Goal: Information Seeking & Learning: Check status

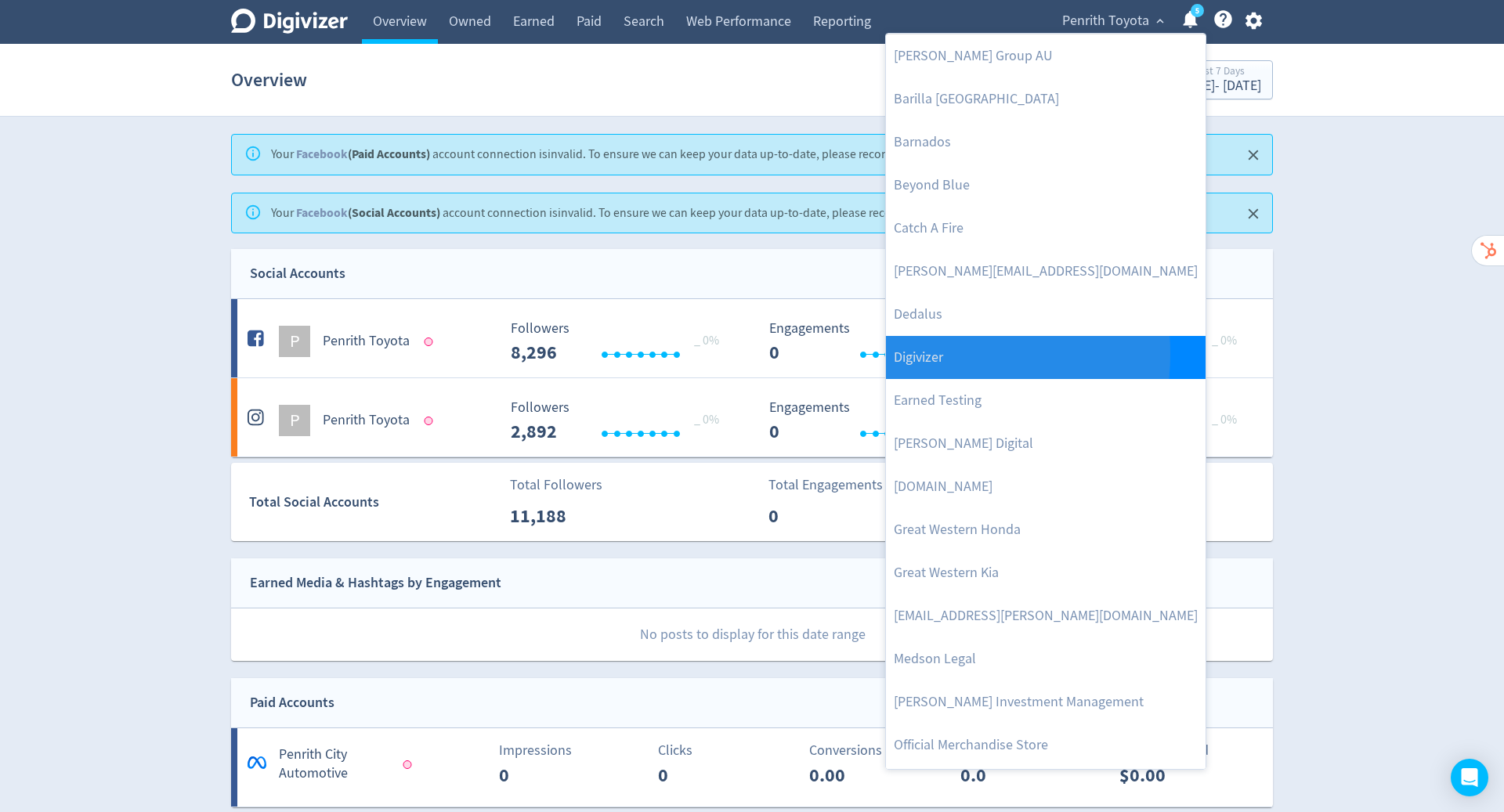
click at [917, 353] on link "Digivizer" at bounding box center [1046, 357] width 319 height 43
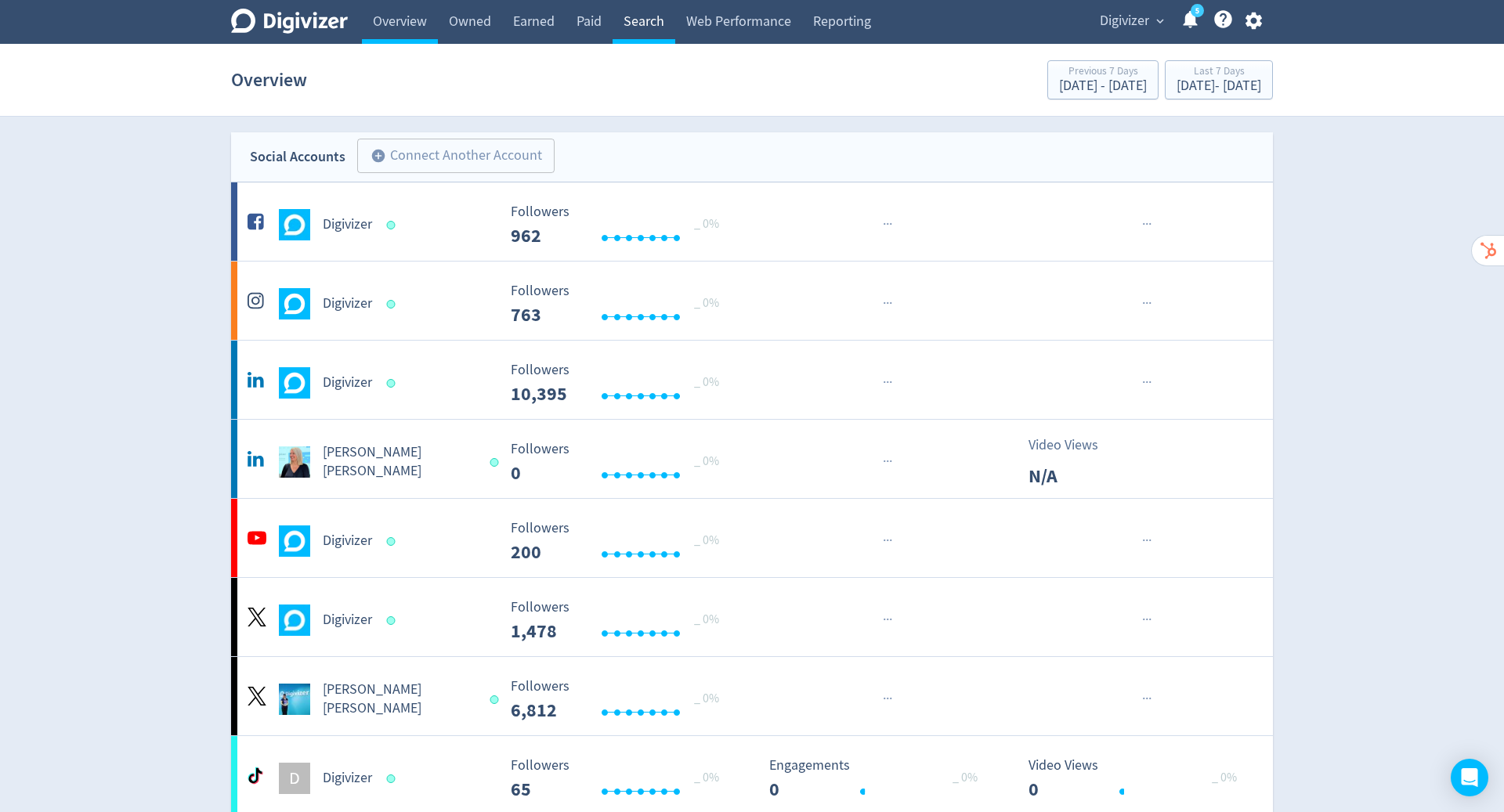
click at [646, 21] on link "Search" at bounding box center [644, 22] width 63 height 44
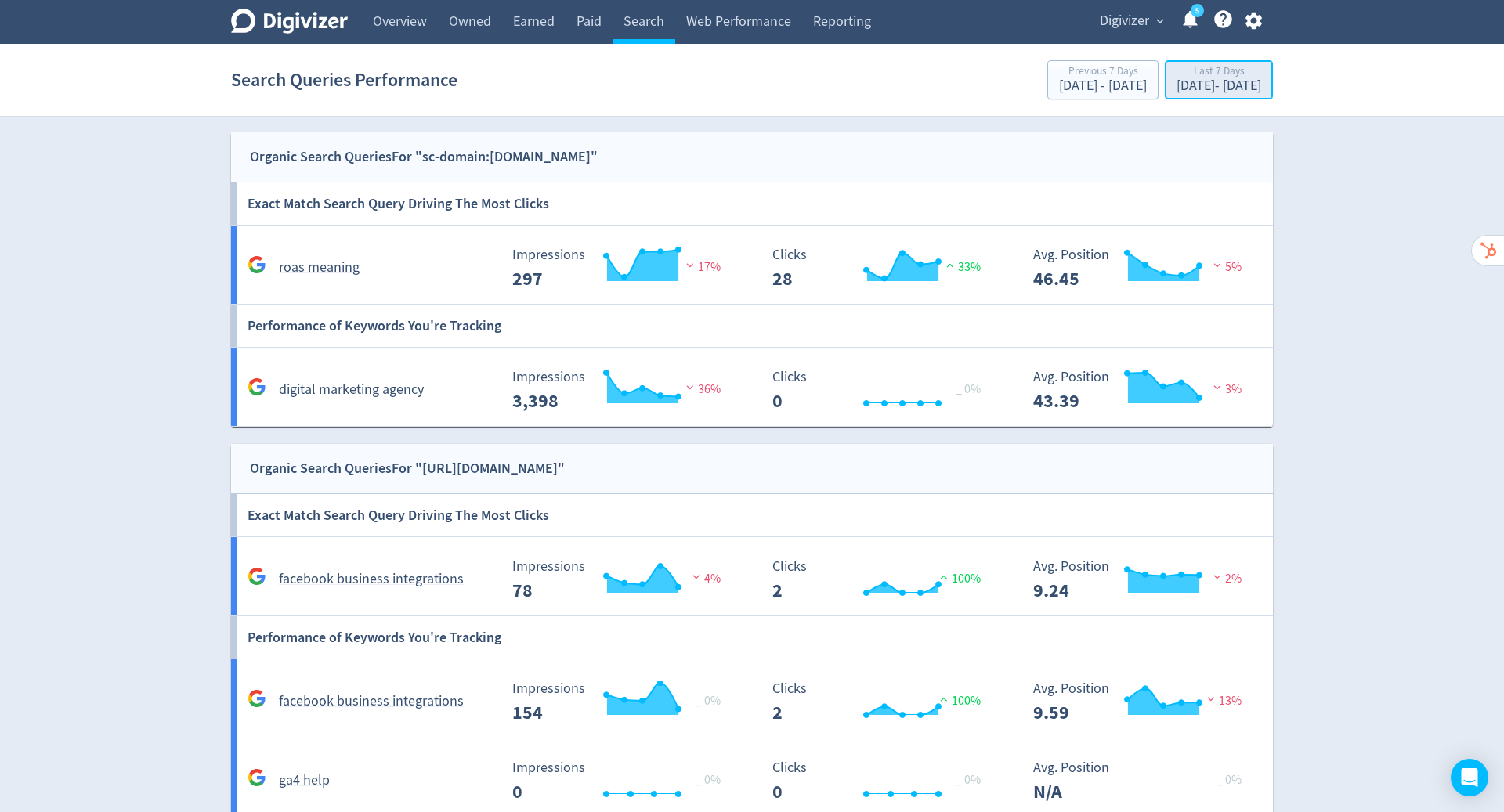
click at [1195, 83] on div "[DATE] - [DATE]" at bounding box center [1219, 86] width 85 height 14
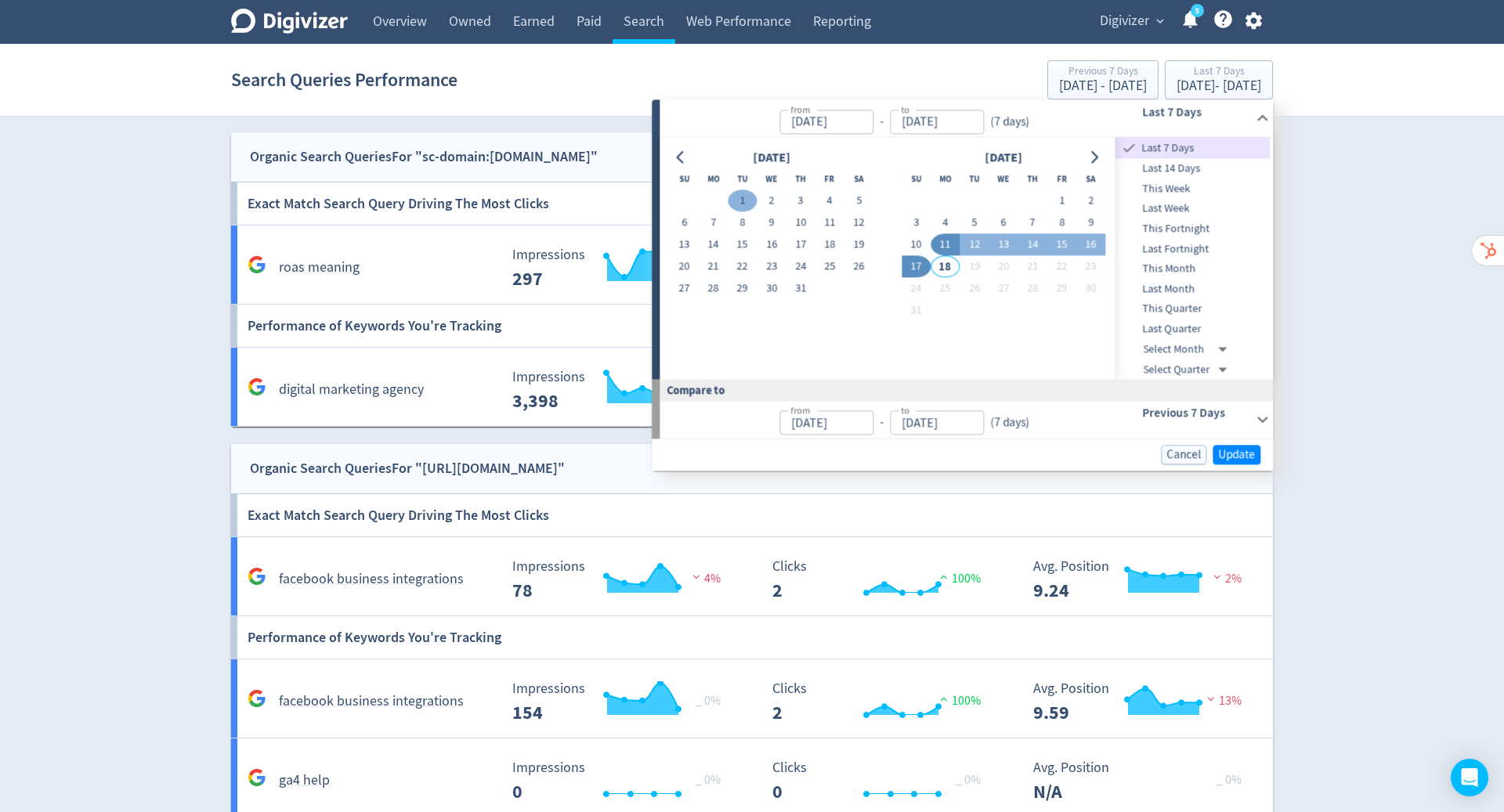
click at [743, 198] on button "1" at bounding box center [742, 201] width 29 height 22
type input "[DATE]"
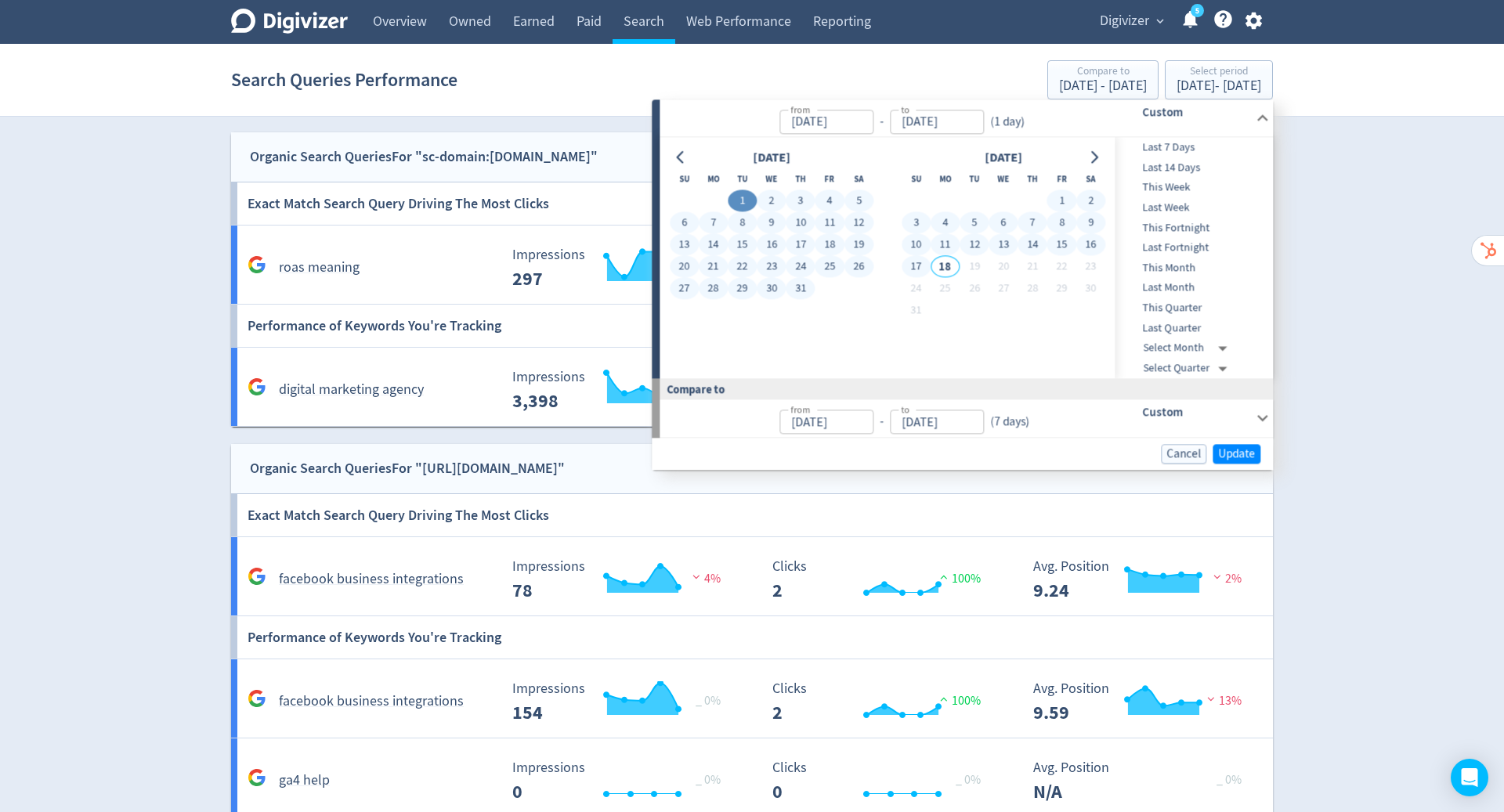
click at [918, 266] on button "17" at bounding box center [916, 266] width 29 height 22
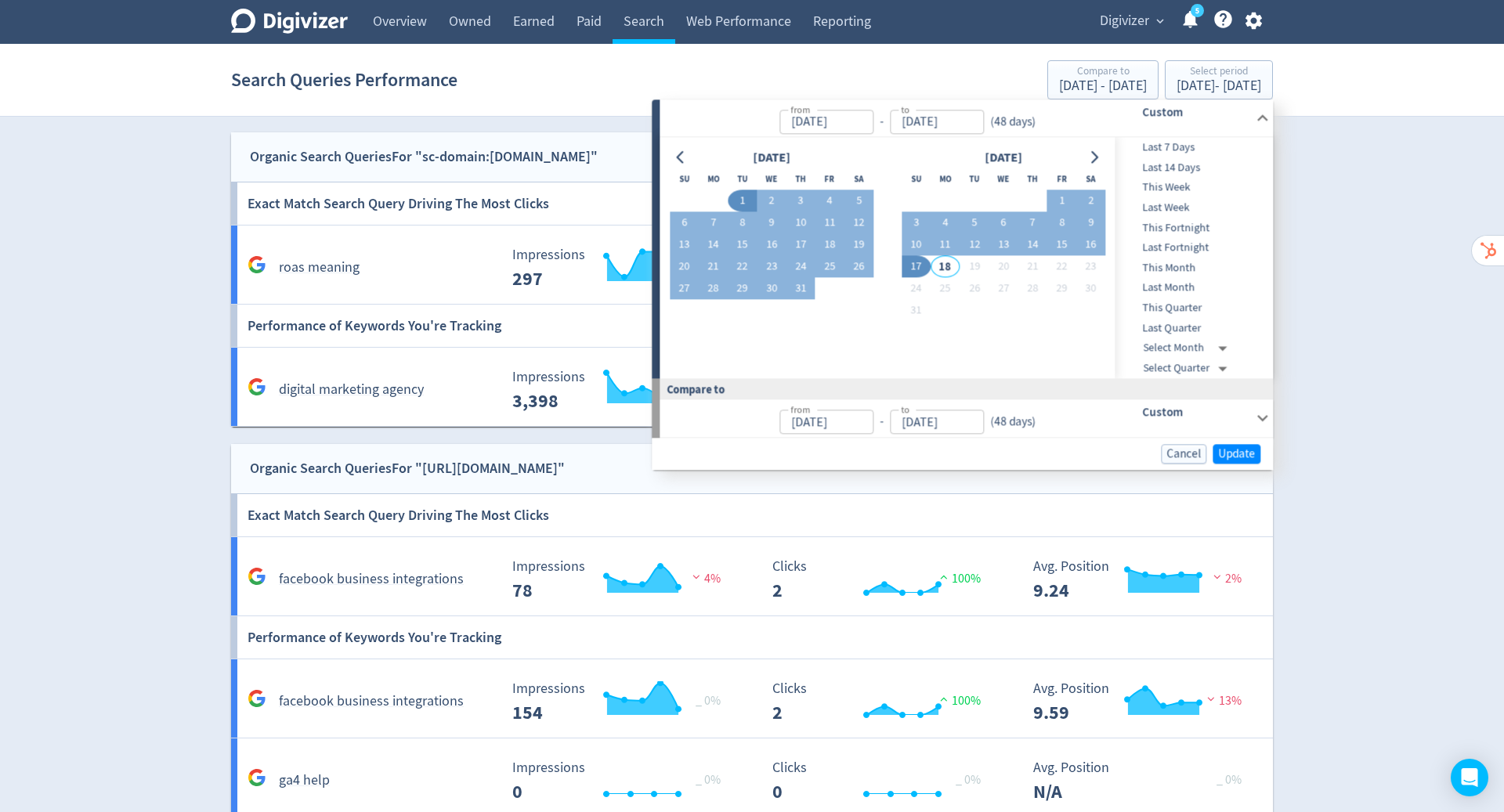
type input "[DATE]"
click at [1234, 451] on span "Update" at bounding box center [1236, 454] width 37 height 12
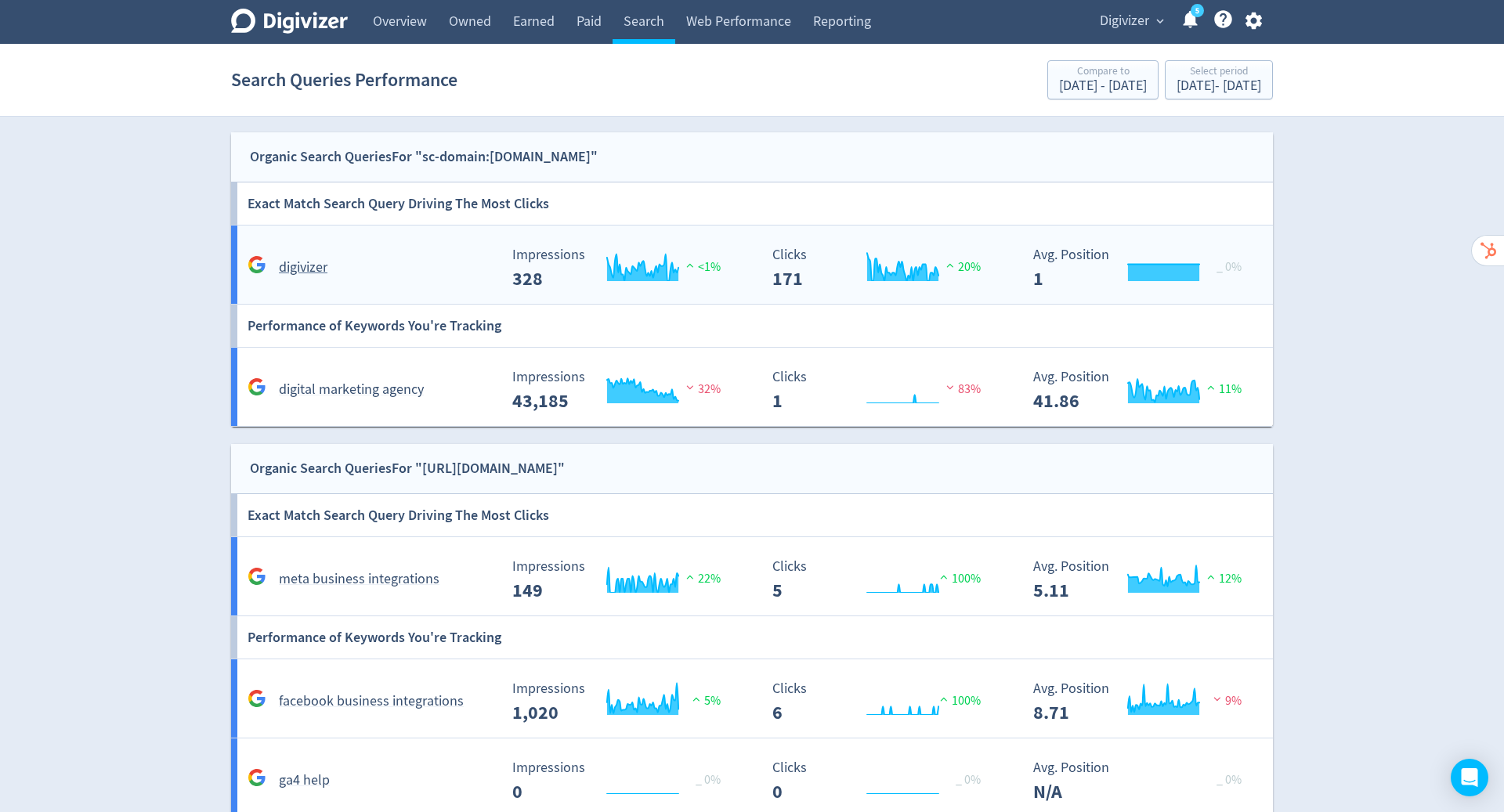
click at [704, 267] on span "<1%" at bounding box center [701, 266] width 38 height 15
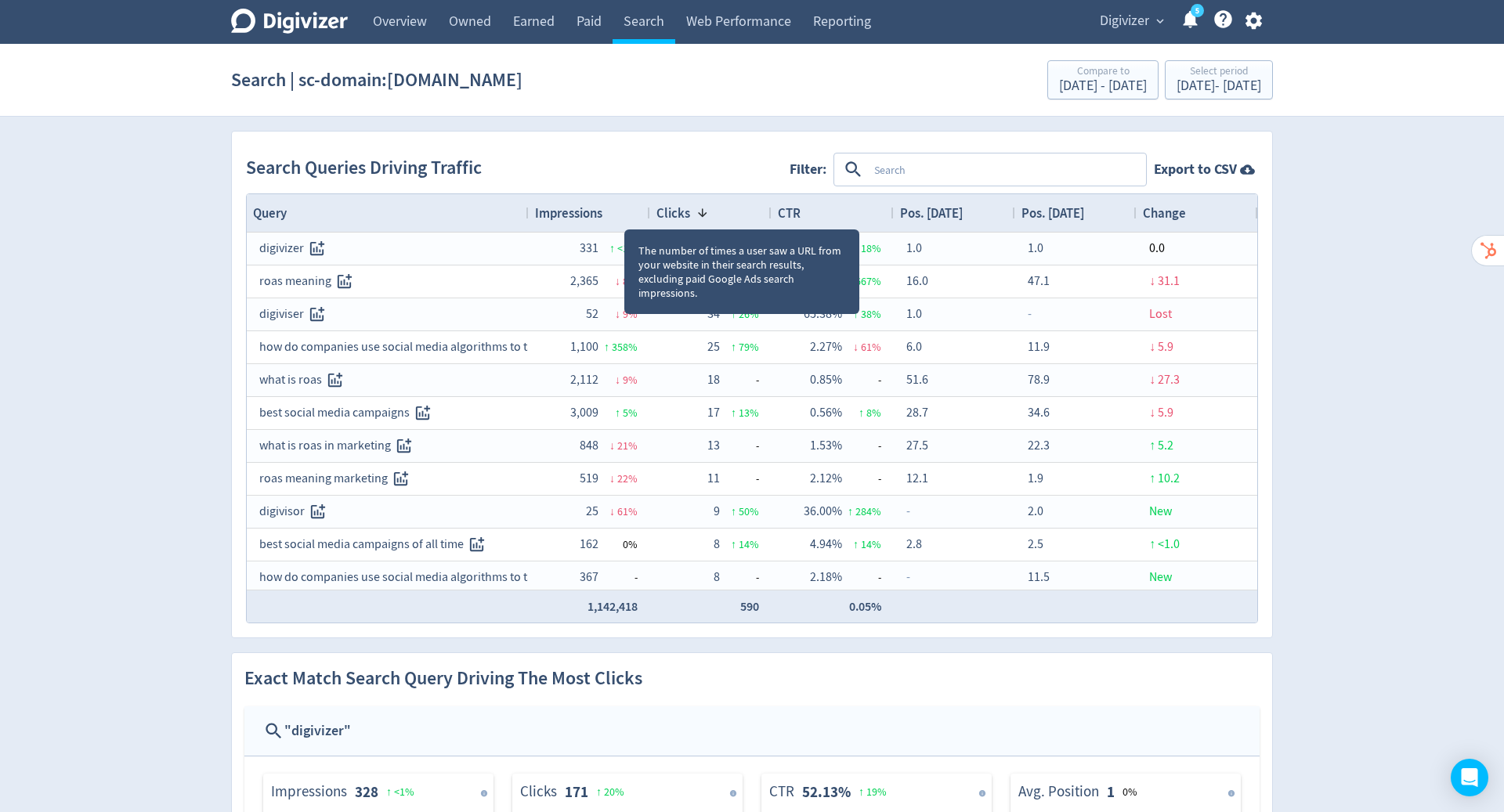
click at [618, 210] on div "Impressions" at bounding box center [589, 213] width 109 height 30
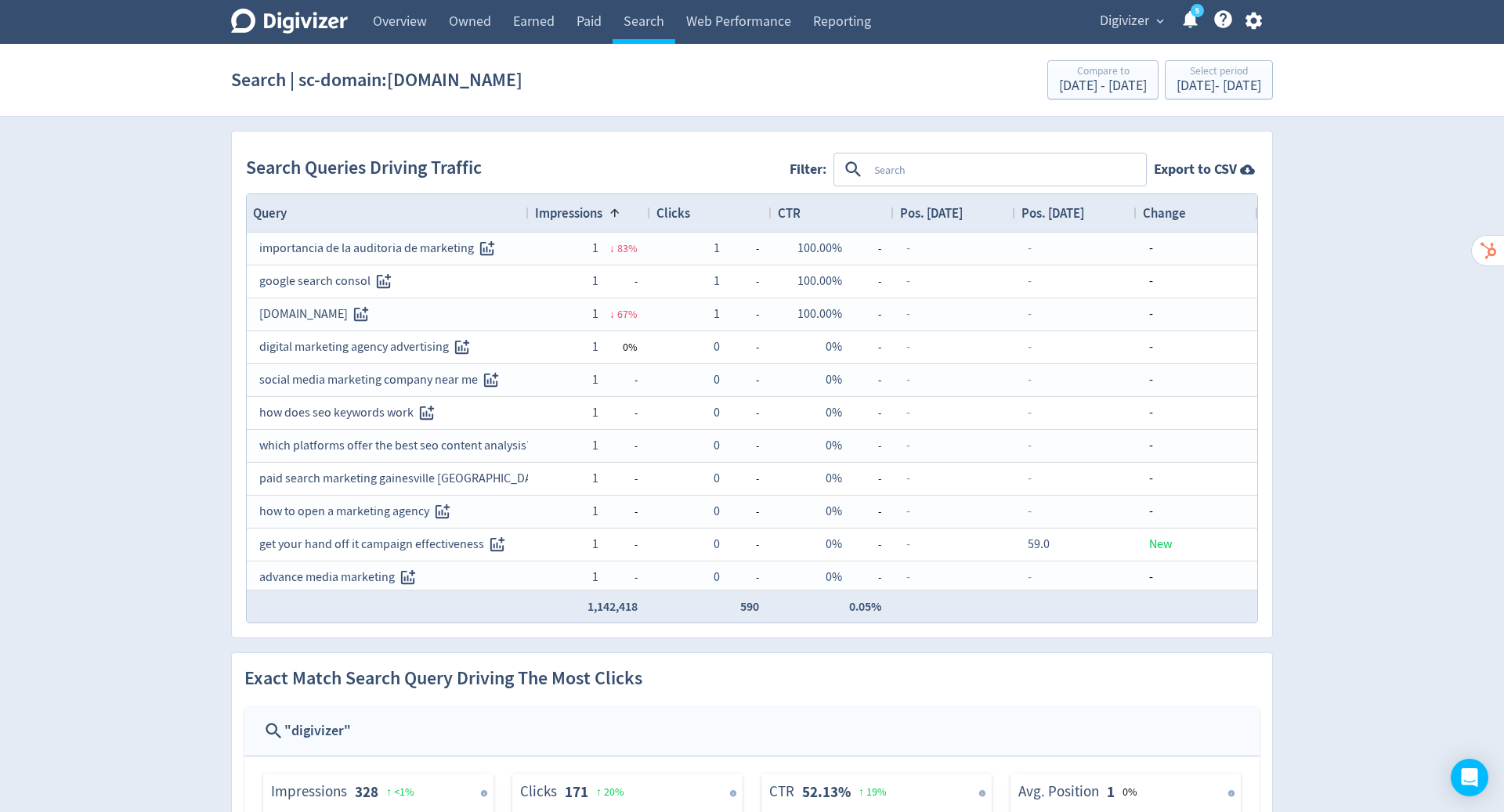
click at [616, 212] on span at bounding box center [614, 213] width 13 height 13
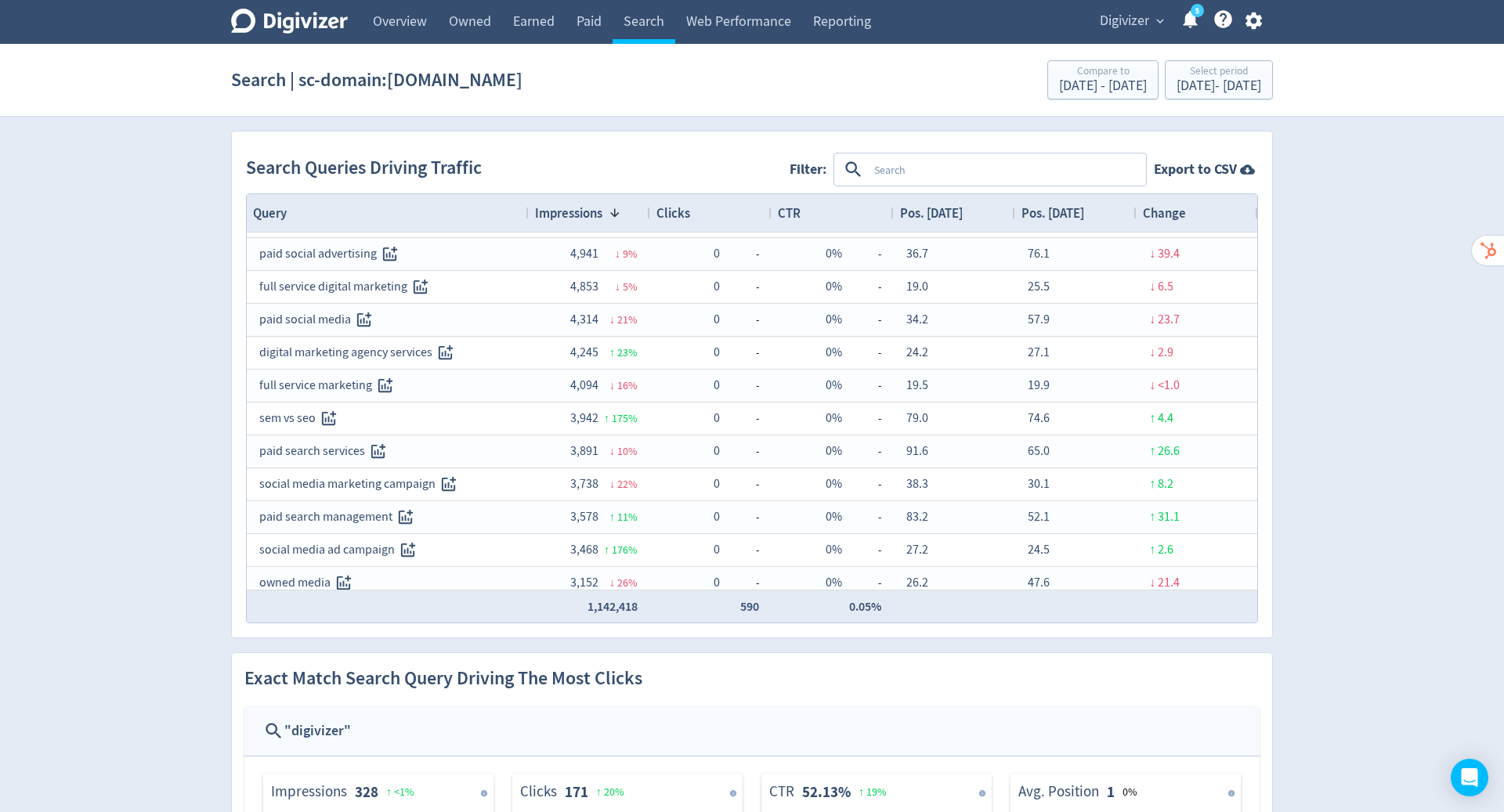
scroll to position [145, 0]
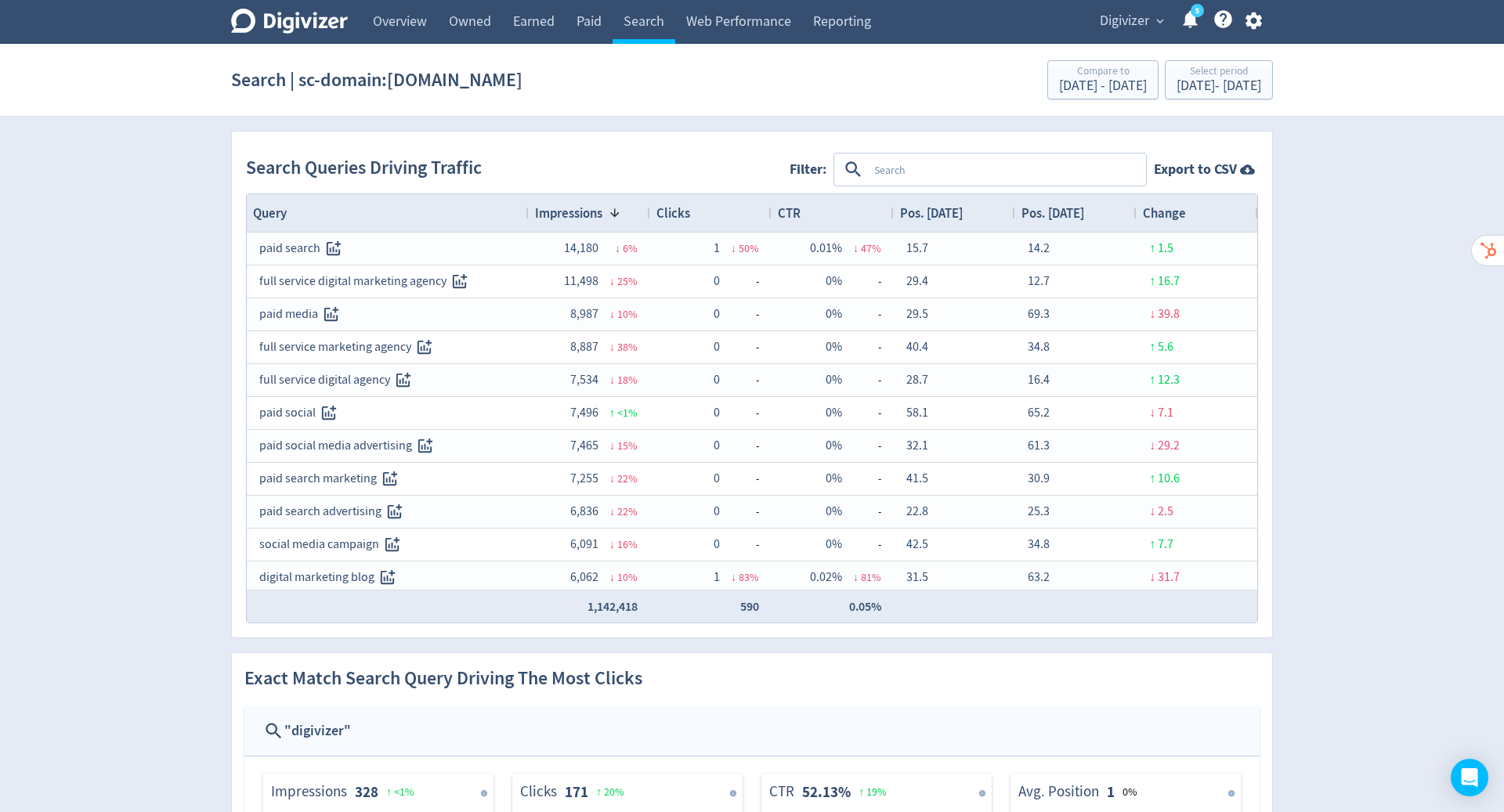
click at [723, 219] on div "Clicks" at bounding box center [710, 213] width 109 height 30
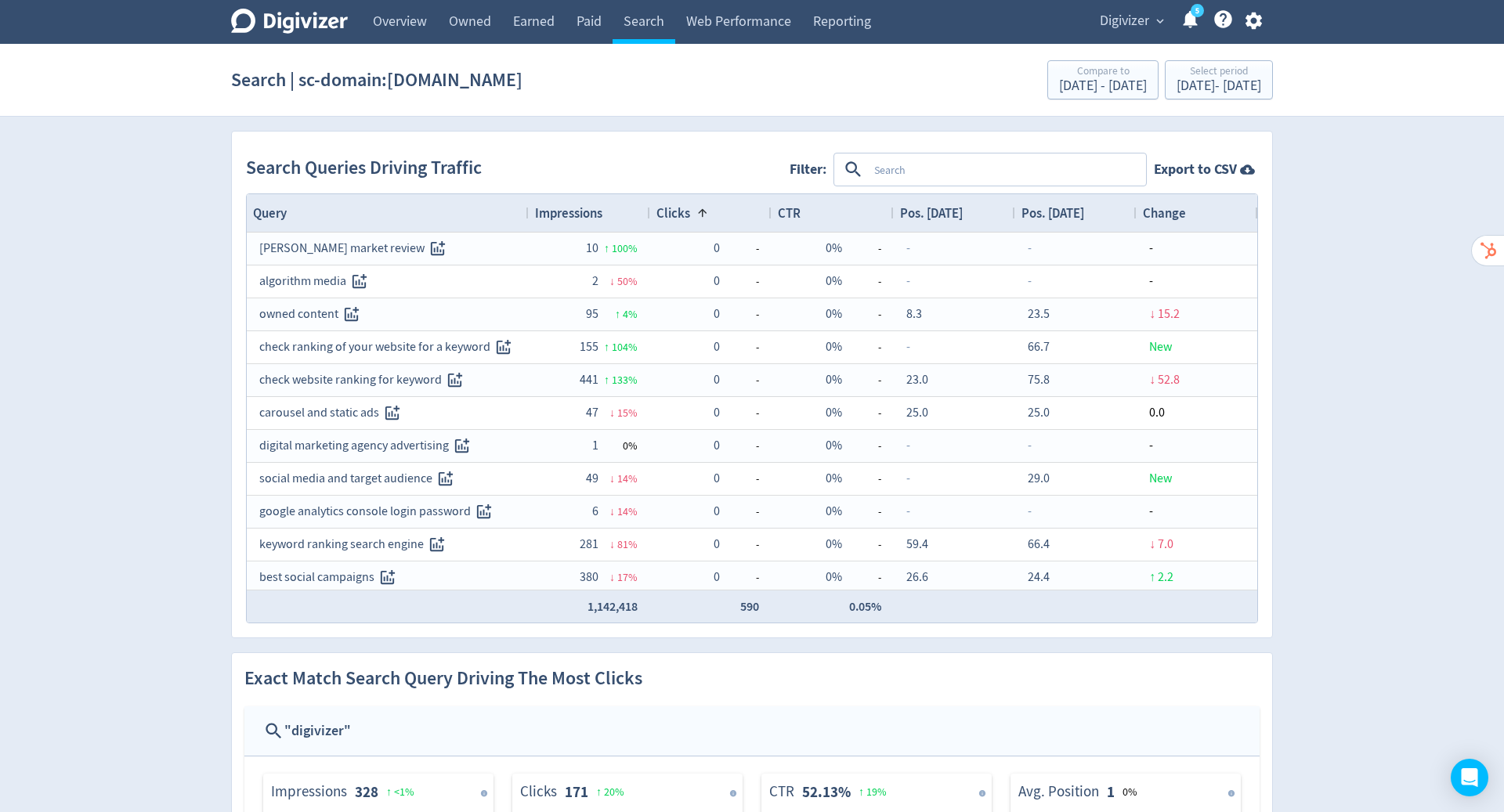
click at [723, 219] on div "Clicks 1" at bounding box center [710, 213] width 109 height 30
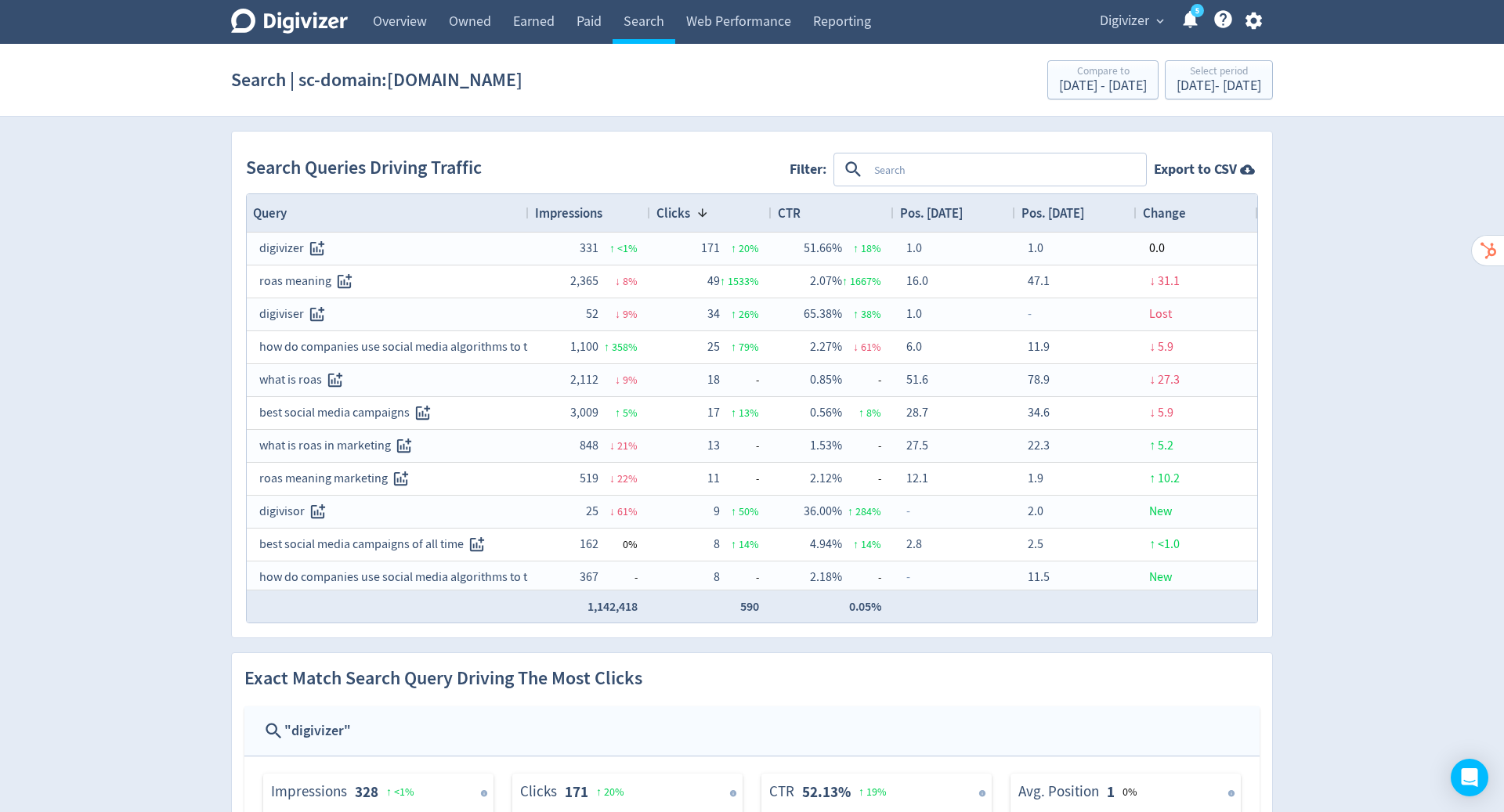
click at [597, 209] on span "Impressions" at bounding box center [569, 213] width 67 height 17
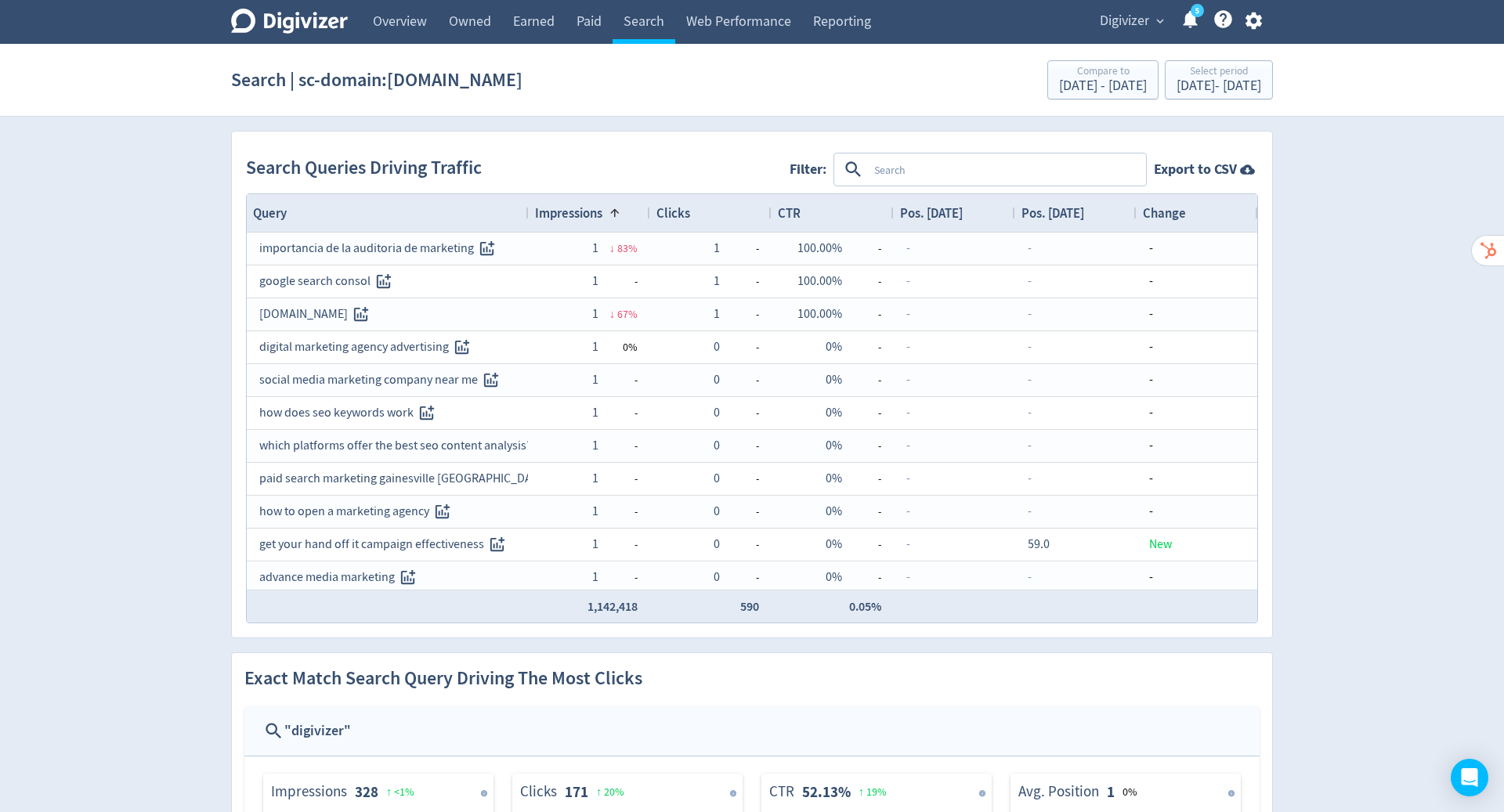
click at [604, 216] on span at bounding box center [612, 213] width 19 height 13
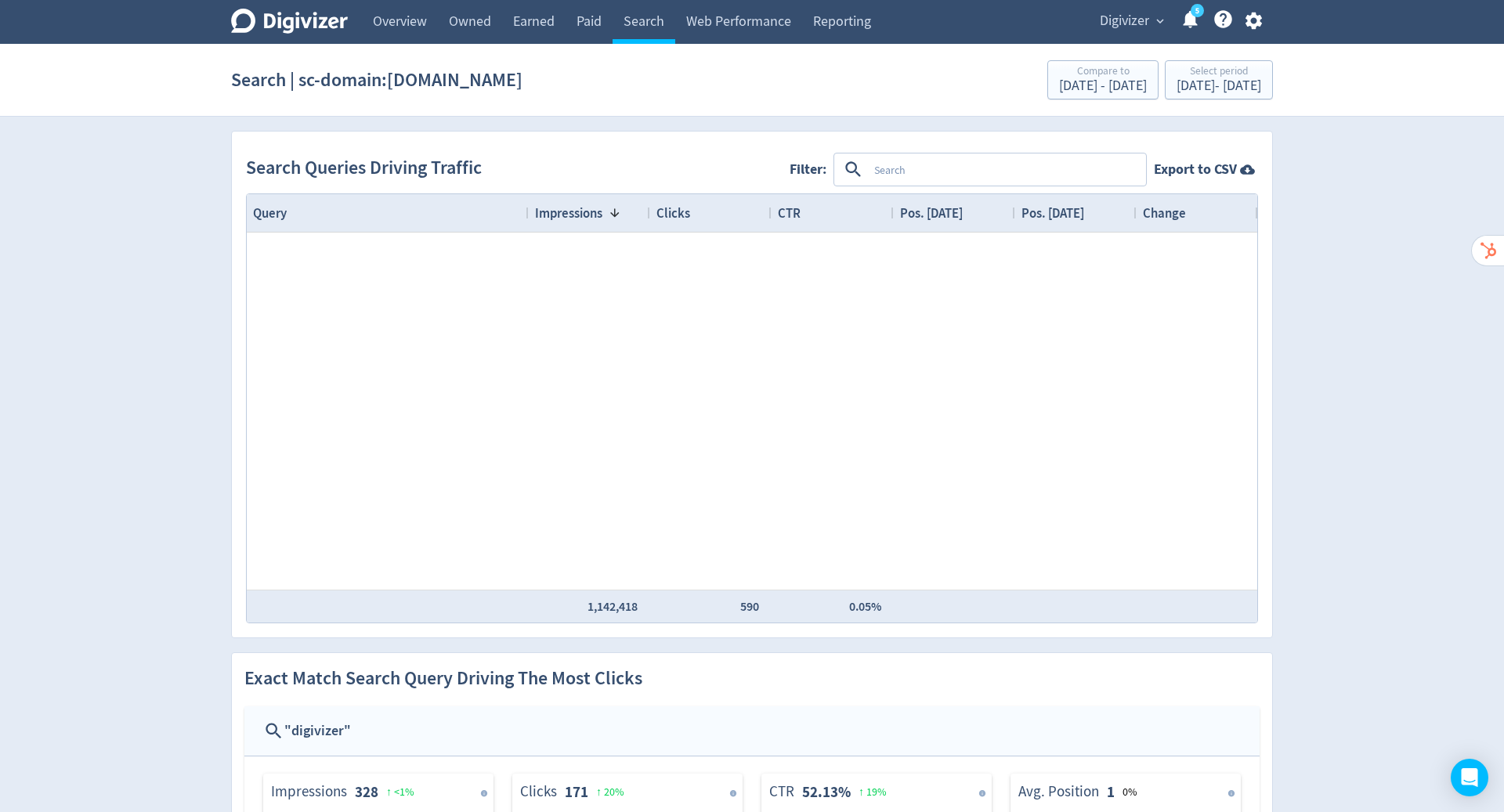
scroll to position [0, 0]
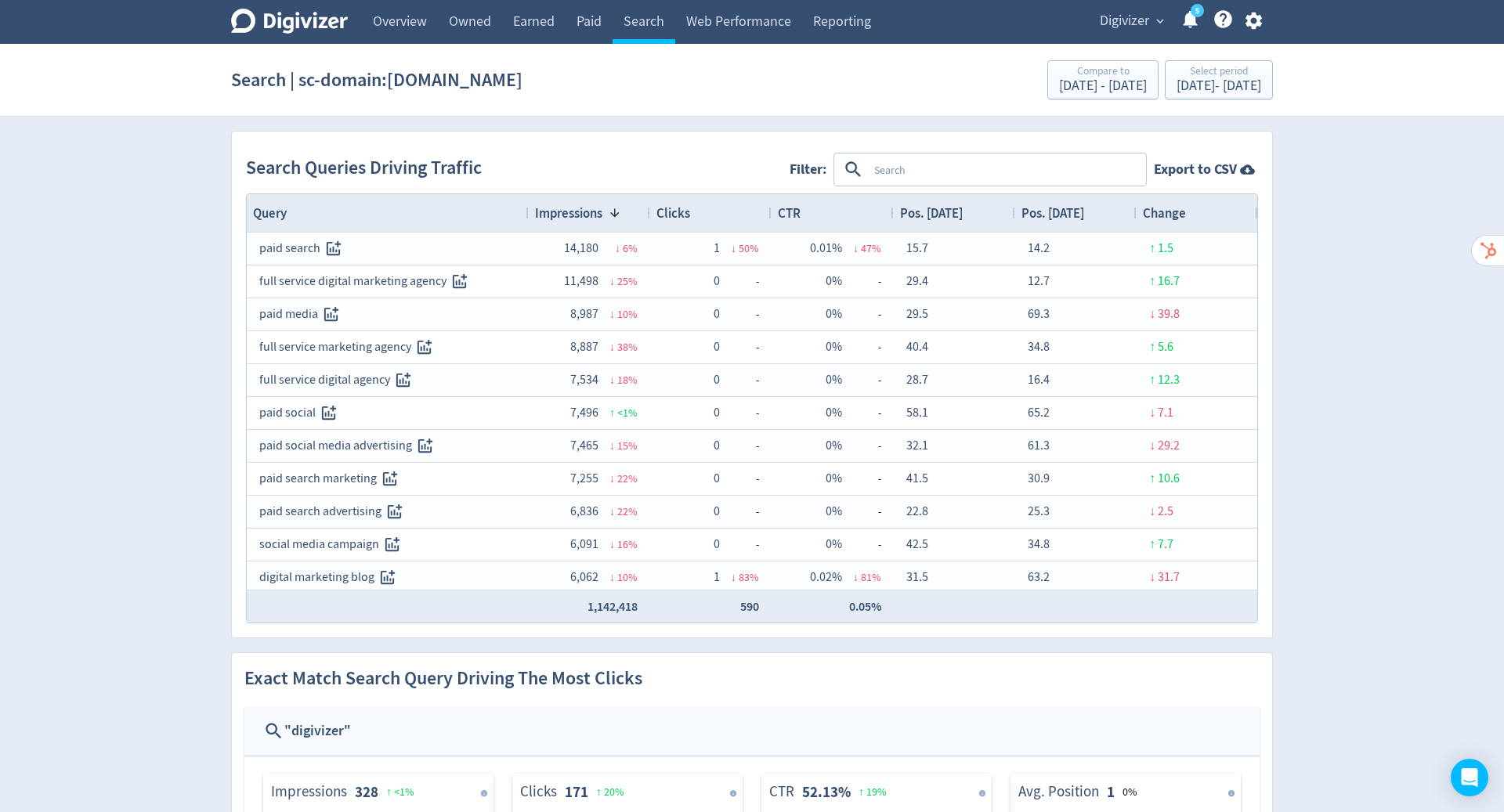
click at [859, 205] on div "CTR" at bounding box center [832, 213] width 110 height 30
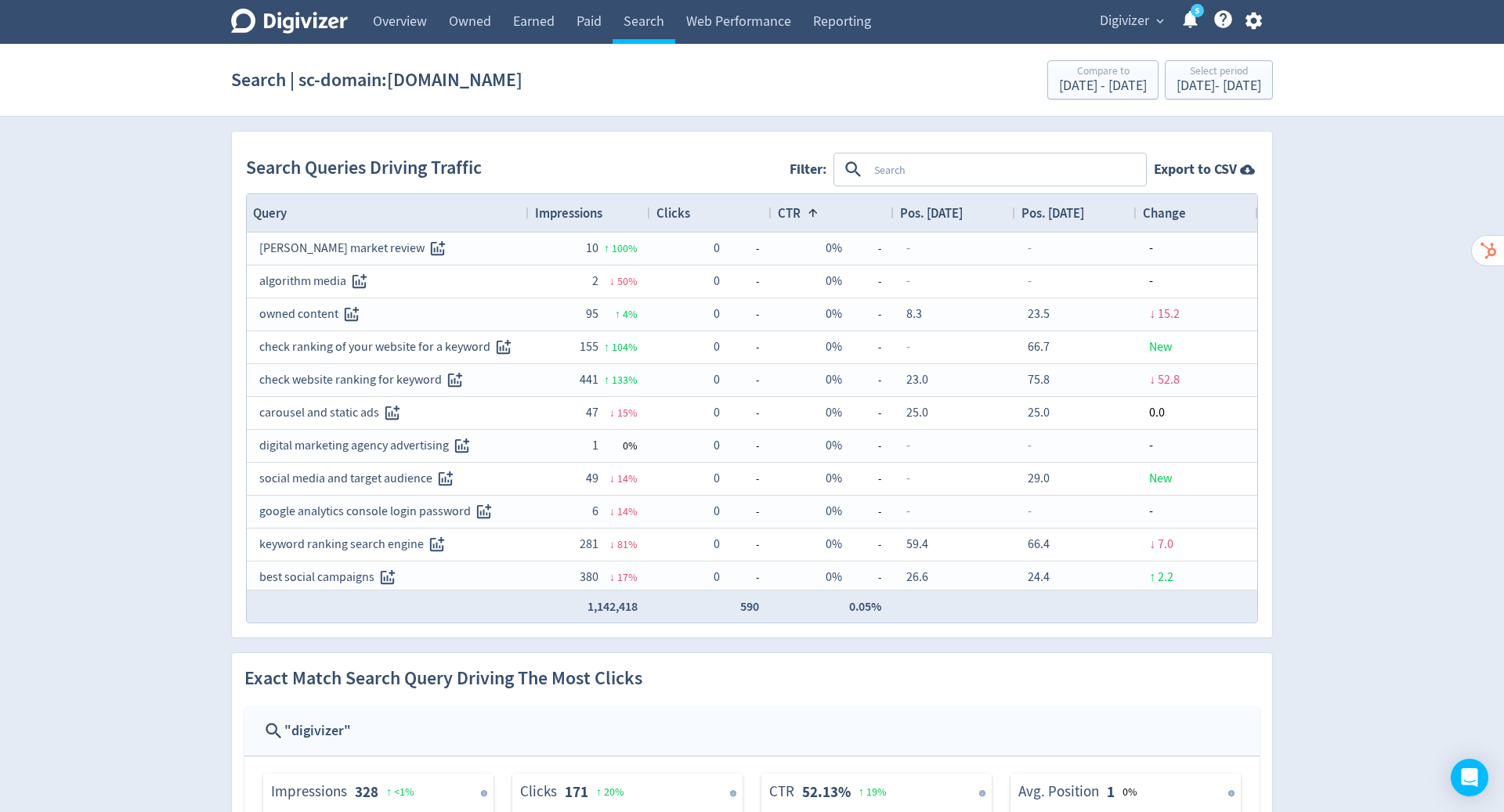
click at [859, 205] on div "CTR 1" at bounding box center [832, 213] width 110 height 30
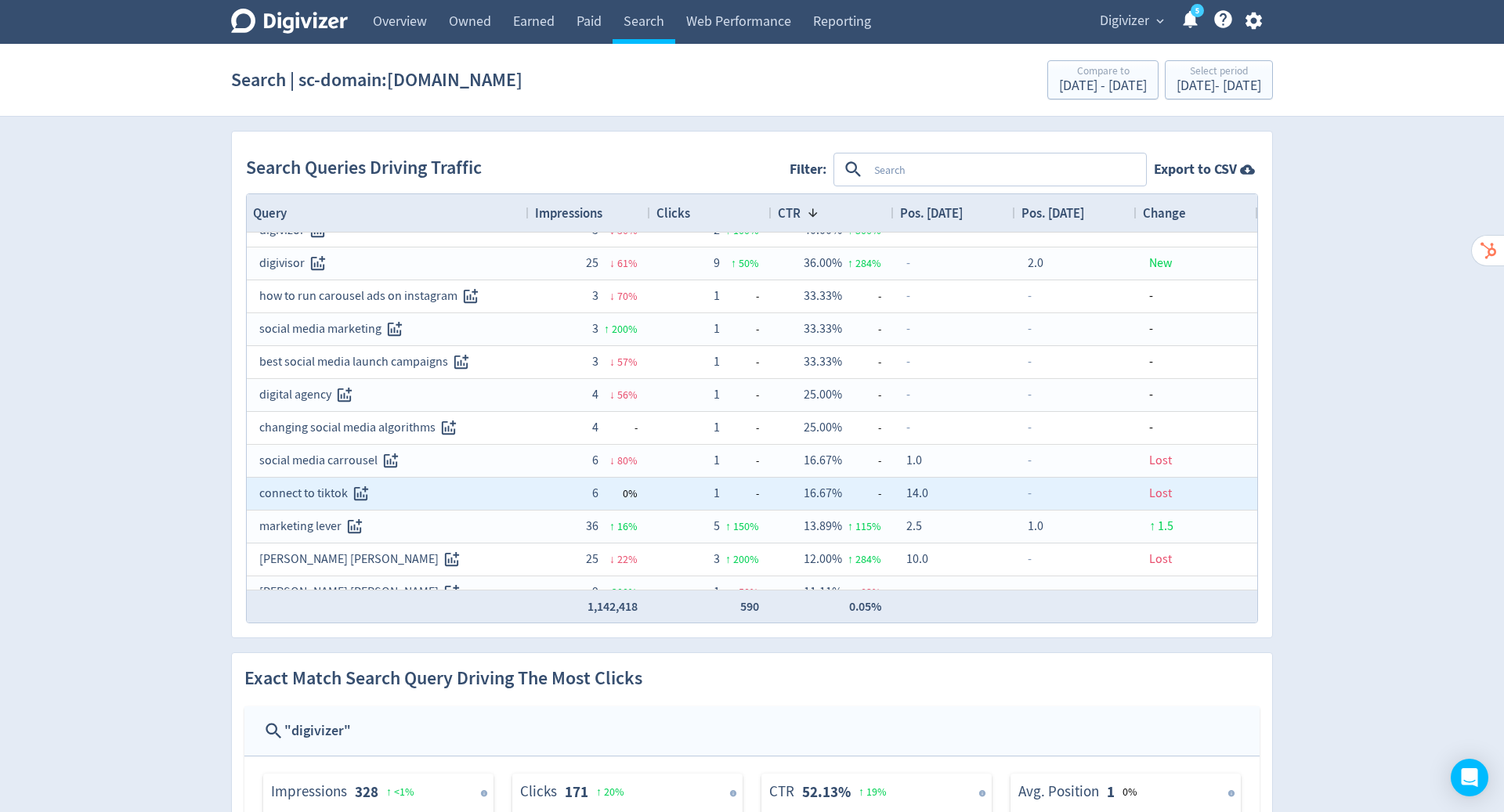
scroll to position [305, 0]
